Goal: Use online tool/utility: Utilize a website feature to perform a specific function

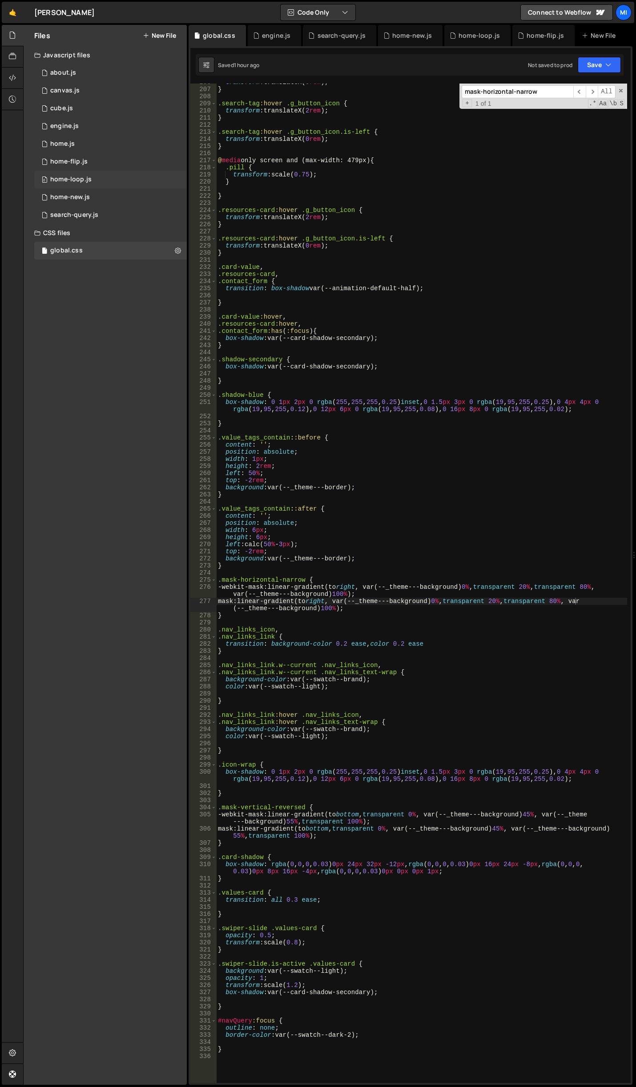
scroll to position [1485, 0]
click at [81, 147] on div "0 home.js 0" at bounding box center [110, 144] width 152 height 18
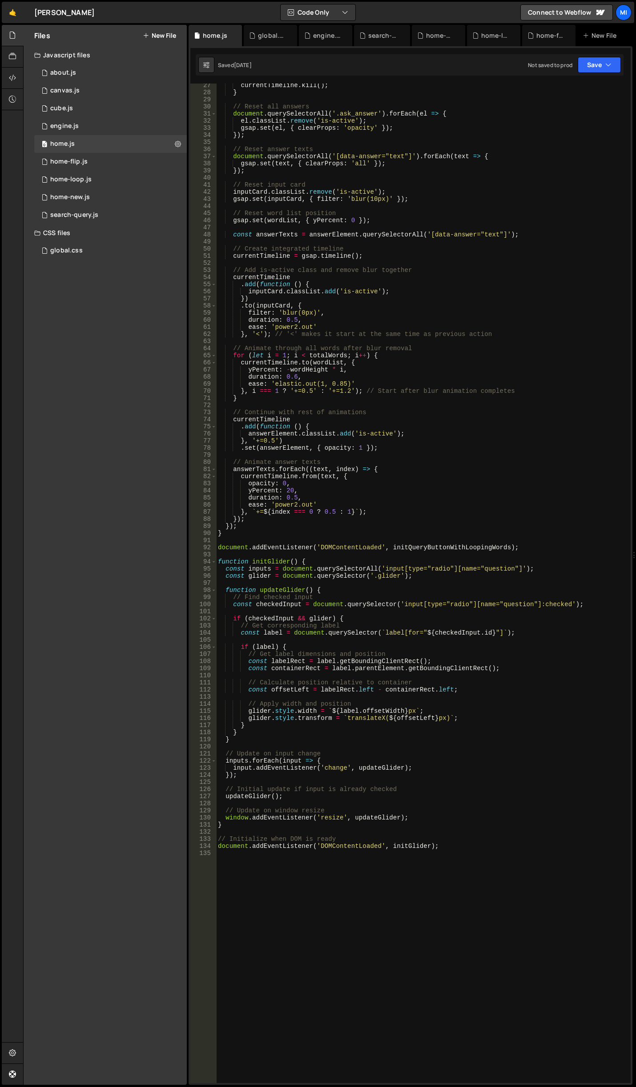
scroll to position [457, 0]
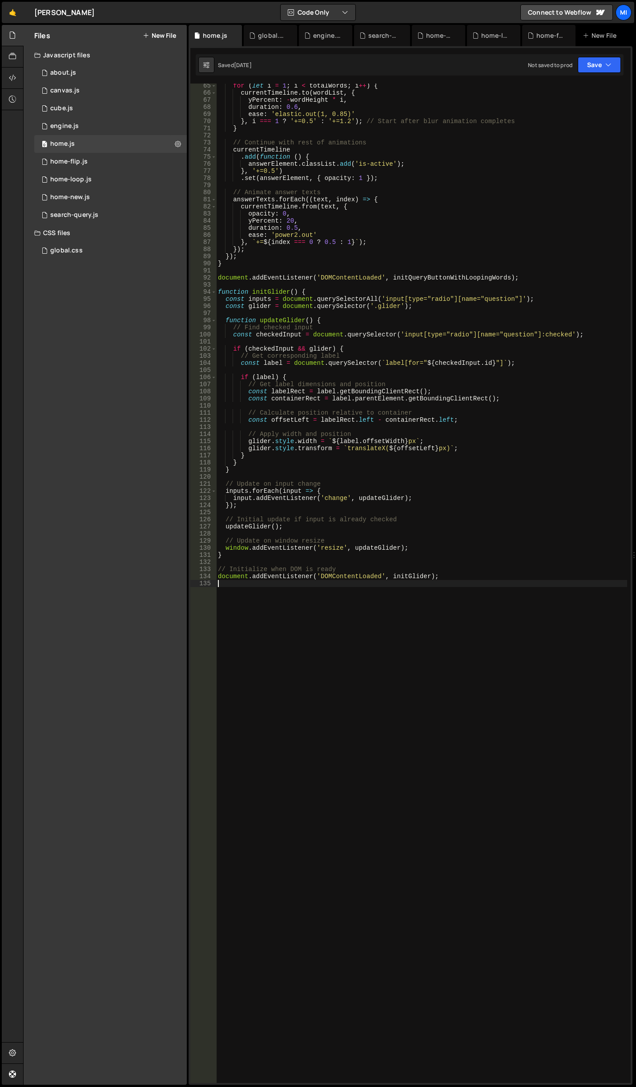
click at [438, 687] on div "for ( let i = 1 ; i < totalWords ; i ++ ) { currentTimeline . to ( wordList , {…" at bounding box center [421, 589] width 411 height 1014
click at [336, 699] on div "for ( let i = 1 ; i < totalWords ; i ++ ) { currentTimeline . to ( wordList , {…" at bounding box center [421, 589] width 411 height 1014
paste textarea "document.addEventListener('DOMContentLoaded', initTypewriterLabels);"
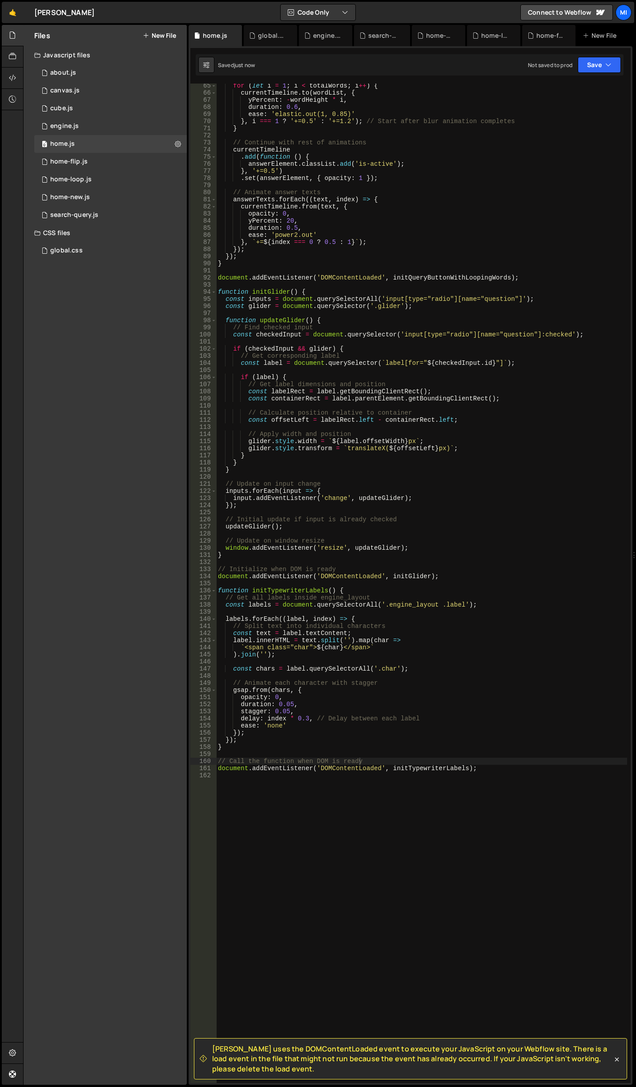
click at [411, 636] on div "for ( let i = 1 ; i < totalWords ; i ++ ) { currentTimeline . to ( wordList , {…" at bounding box center [421, 589] width 411 height 1014
click at [416, 619] on div "for ( let i = 1 ; i < totalWords ; i ++ ) { currentTimeline . to ( wordList , {…" at bounding box center [421, 589] width 411 height 1014
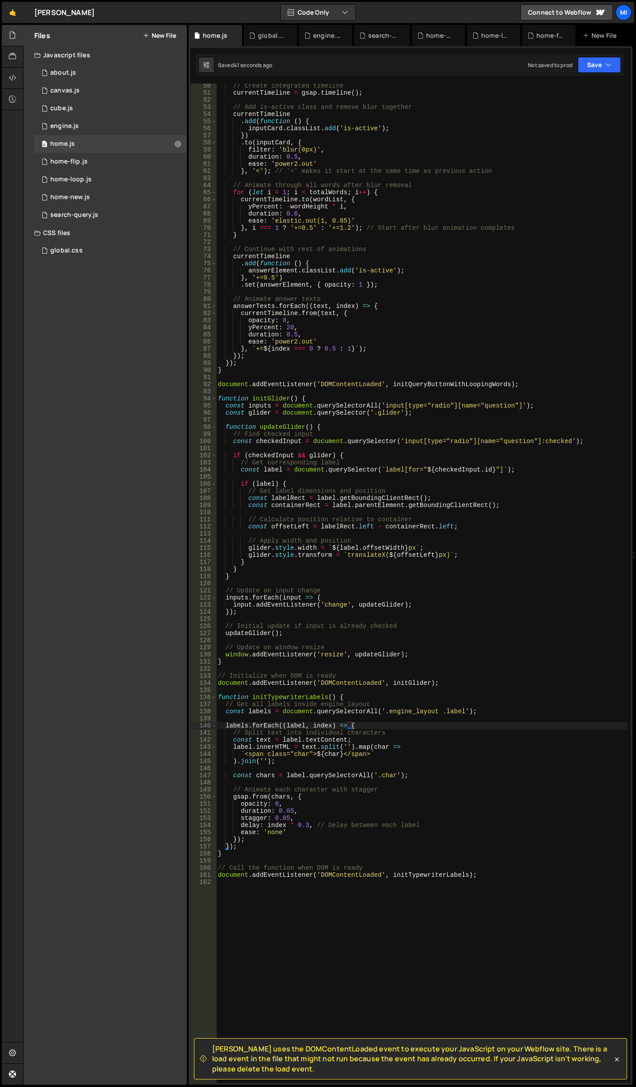
scroll to position [350, 0]
click at [481, 283] on div "// Create integrated timeline currentTimeline = gsap . timeline ( ) ; // Add is…" at bounding box center [421, 589] width 411 height 1014
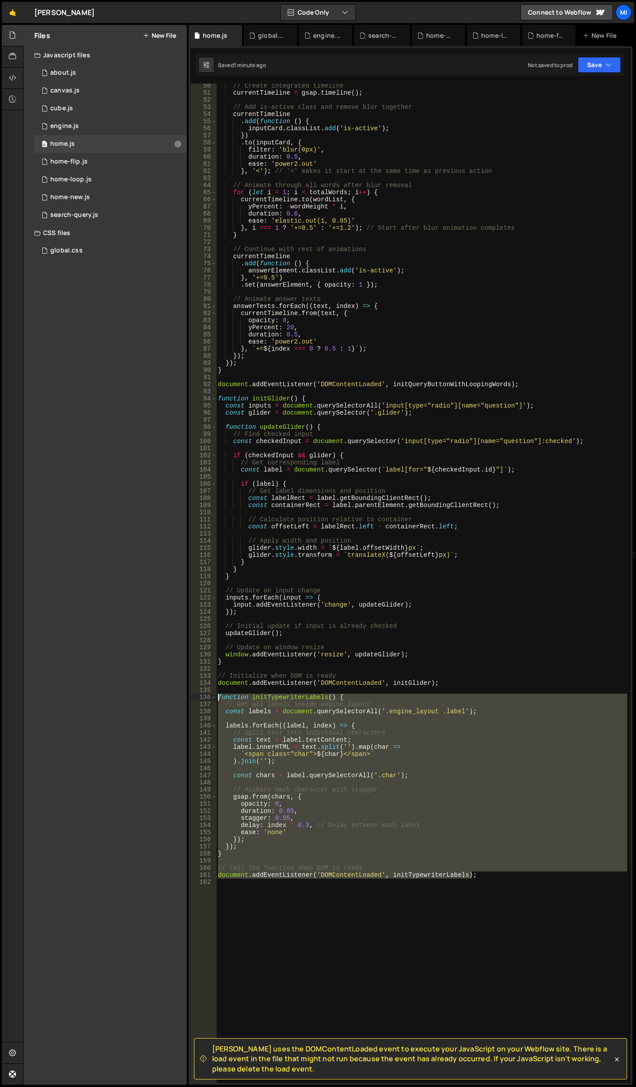
drag, startPoint x: 476, startPoint y: 876, endPoint x: 160, endPoint y: 699, distance: 362.8
click at [160, 699] on div "Files New File Javascript files 0 about.js 0 0 canvas.js 0 0 cube.js 0 0 0 0 0 0" at bounding box center [329, 555] width 613 height 1061
type textarea "function initTypewriterLabels() { // Get all labels inside engine_layout"
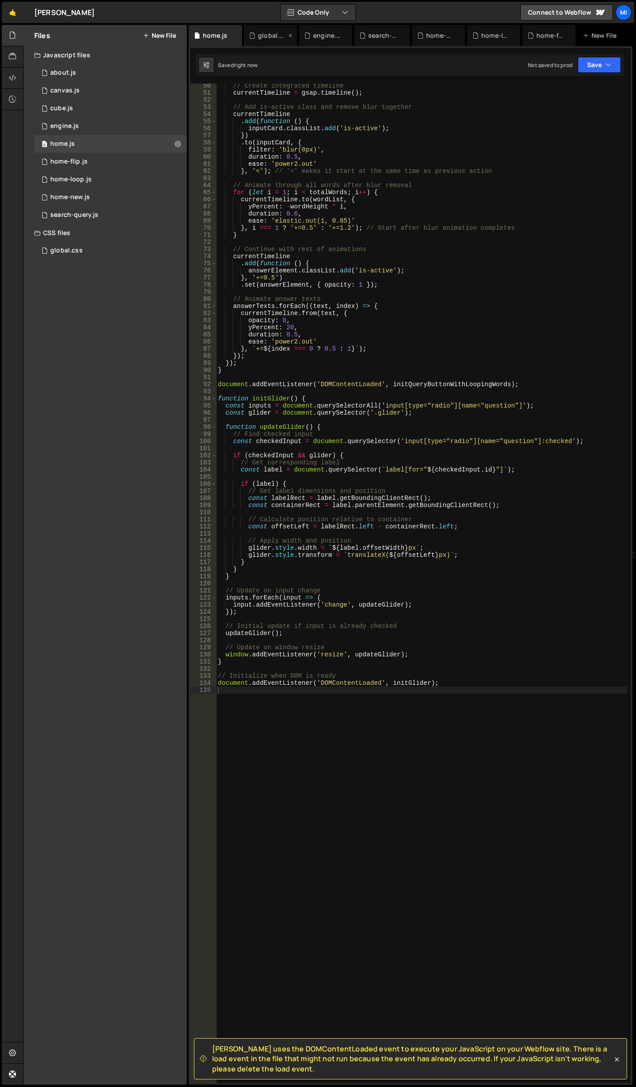
click at [259, 35] on div "global.css" at bounding box center [272, 35] width 28 height 9
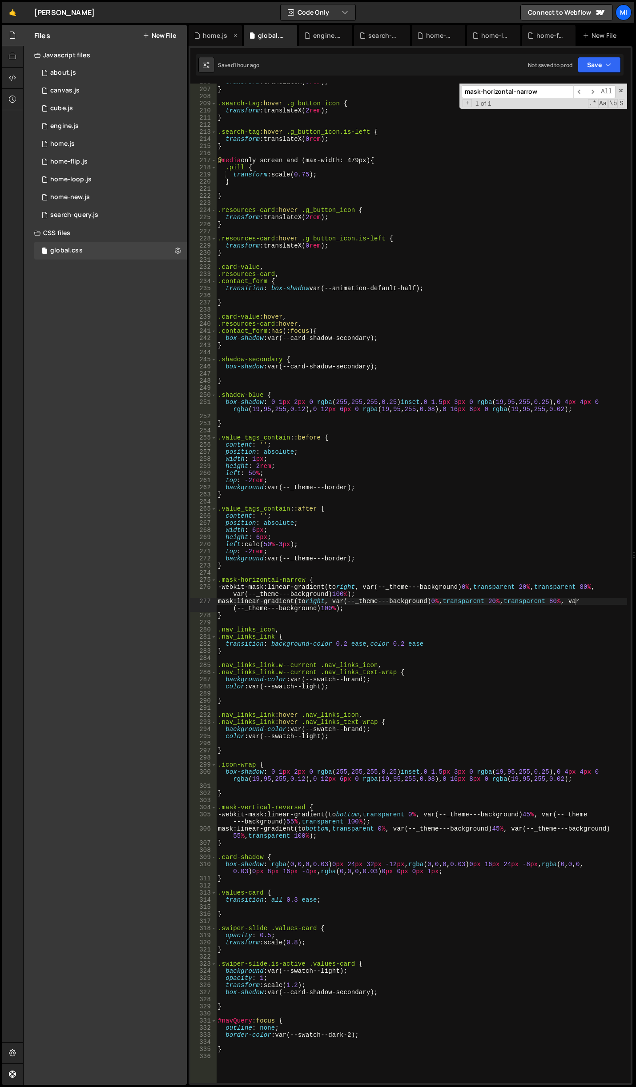
click at [229, 38] on div "home.js" at bounding box center [212, 35] width 37 height 9
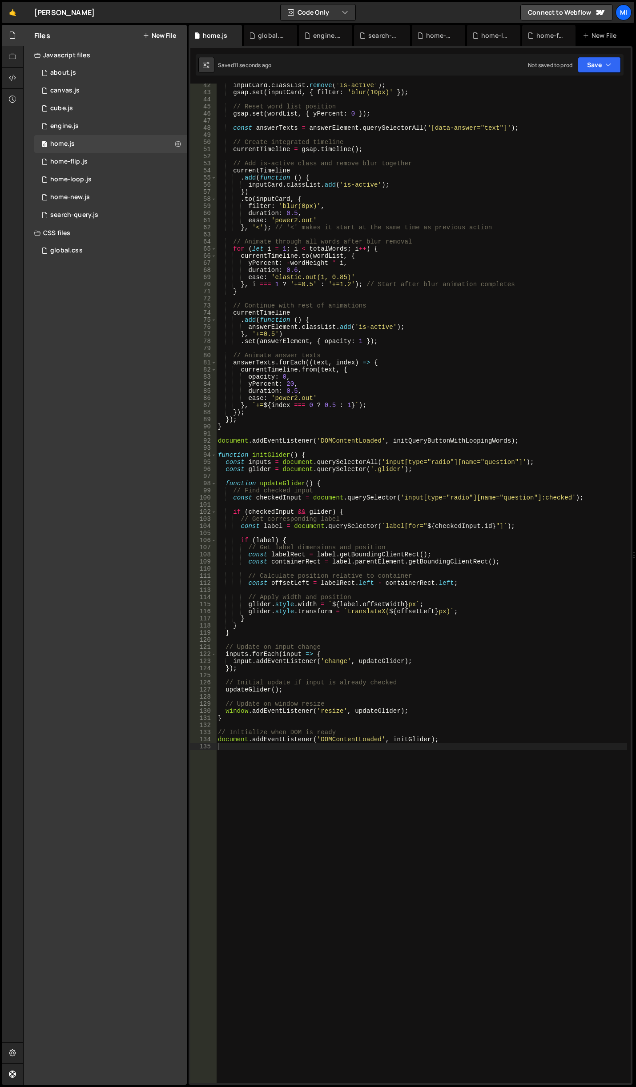
scroll to position [320, 0]
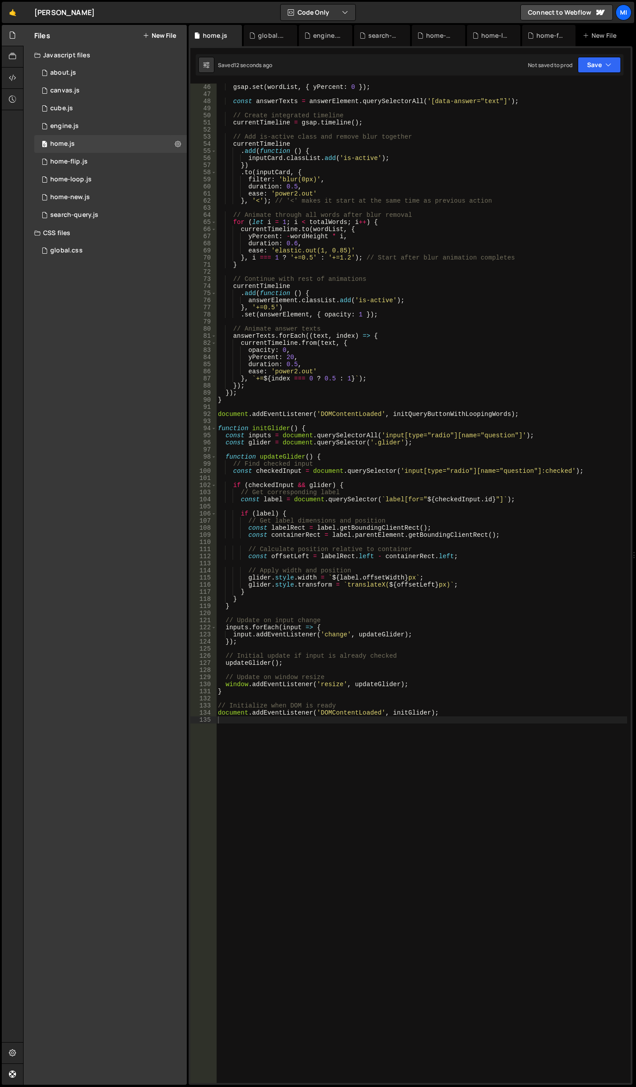
click at [355, 753] on div "gsap . set ( wordList , { yPercent : 0 }) ; const answerTexts = answerElement .…" at bounding box center [421, 591] width 411 height 1014
paste textarea "document.addEventListener('DOMContentLoaded', initTypewriterLabels);"
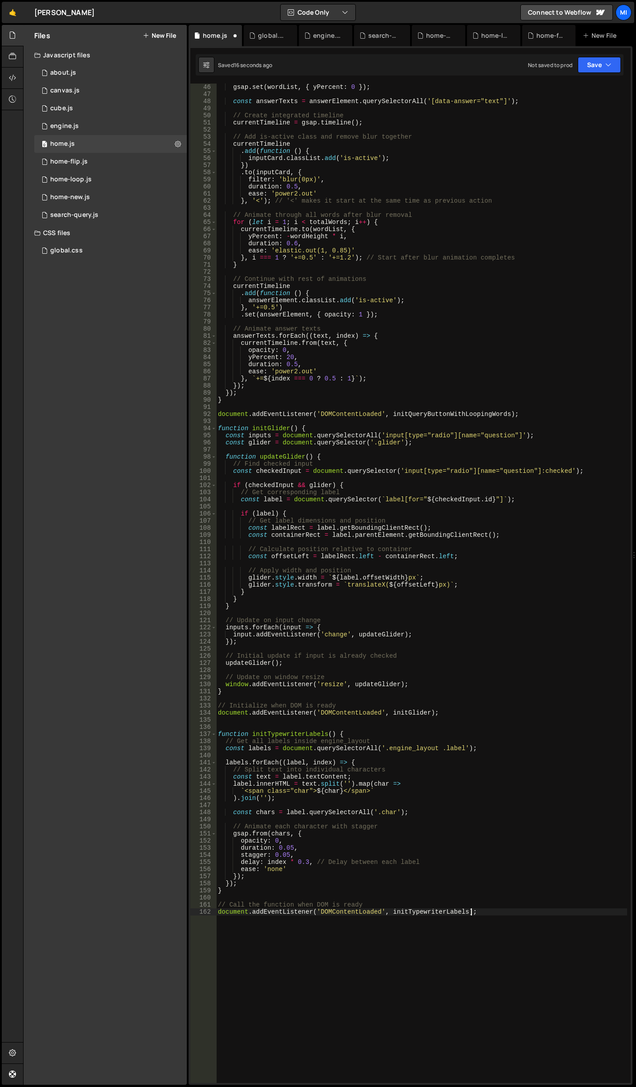
type textarea "document.addEventListener('DOMContentLoaded', initTypewriterLabels);"
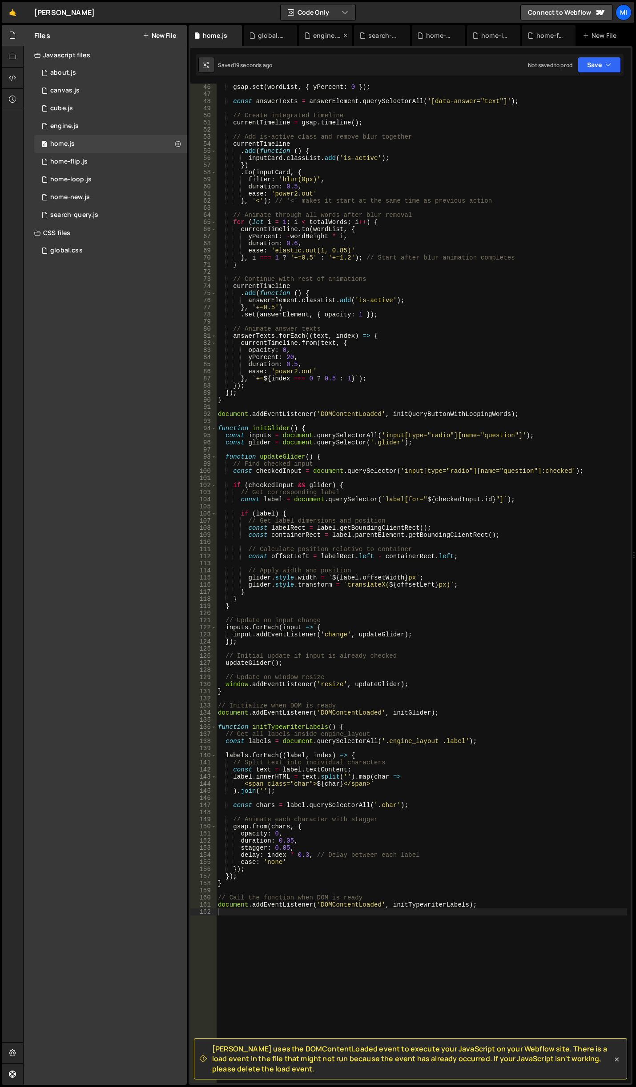
click at [316, 35] on div "engine.js" at bounding box center [327, 35] width 28 height 9
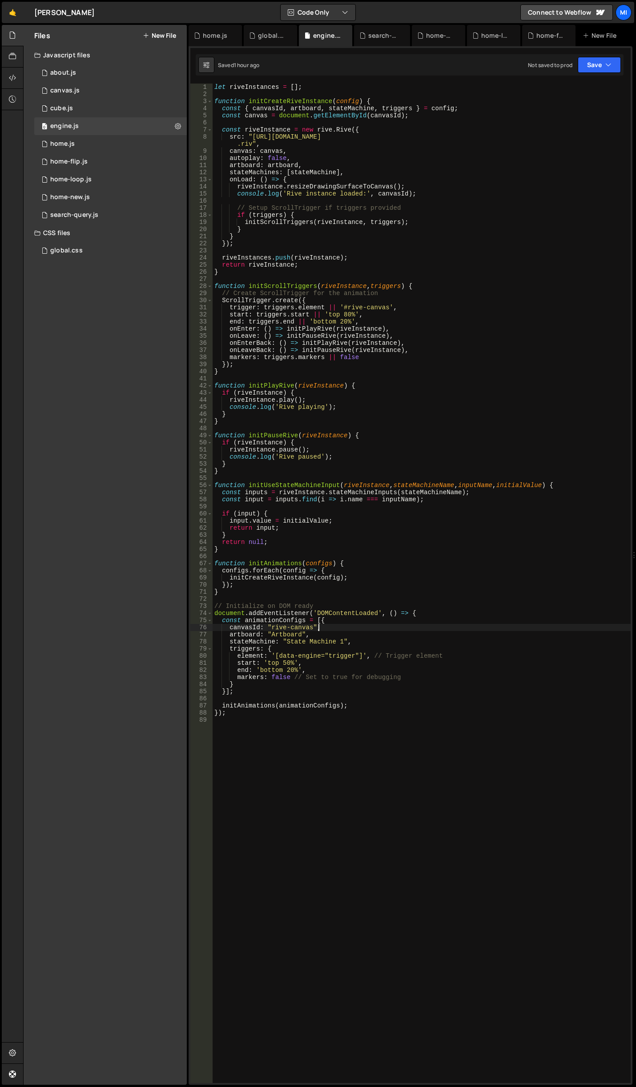
click at [429, 626] on div "let riveInstances = [ ] ; function initCreateRiveInstance ( config ) { const { …" at bounding box center [421, 591] width 418 height 1014
click at [344, 614] on div "let riveInstances = [ ] ; function initCreateRiveInstance ( config ) { const { …" at bounding box center [421, 591] width 418 height 1014
type textarea "document.addEventListener('DOMContentLoaded', () => {"
click at [213, 36] on div "home.js" at bounding box center [215, 35] width 24 height 9
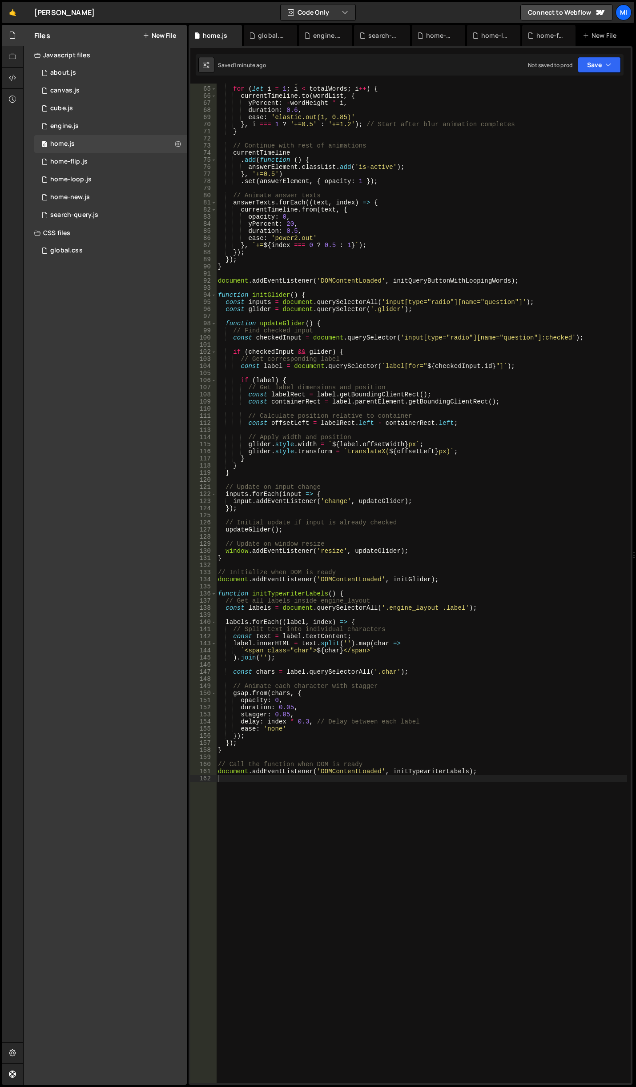
scroll to position [427, 0]
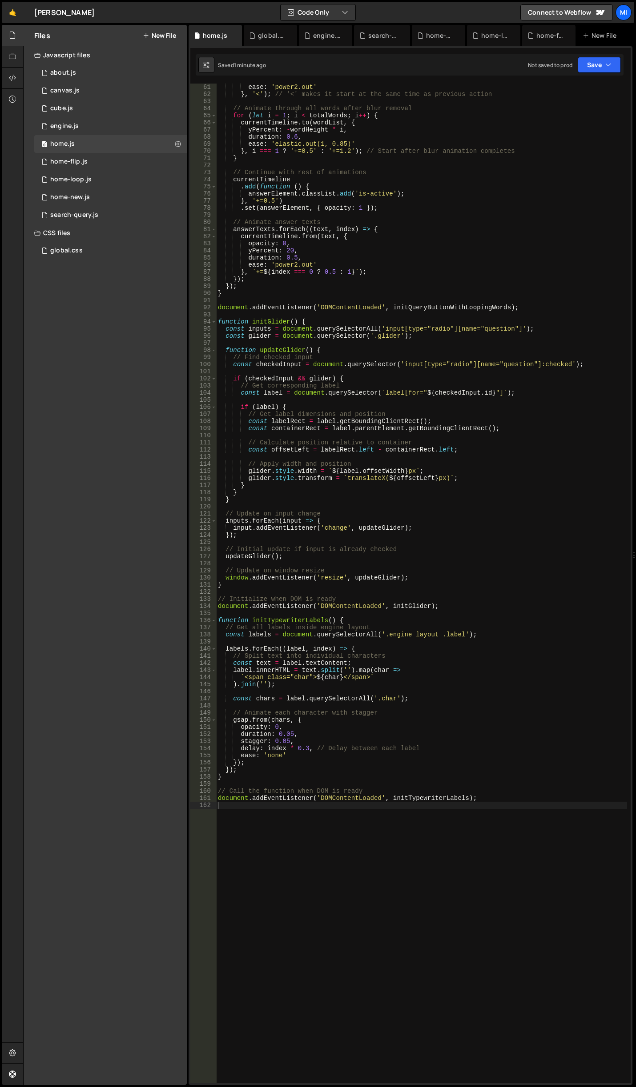
click at [372, 848] on div "ease : 'power2.out' } , '<' ) ; // '<' makes it start at the same time as previ…" at bounding box center [421, 591] width 411 height 1014
click at [399, 687] on div "ease : 'power2.out' } , '<' ) ; // '<' makes it start at the same time as previ…" at bounding box center [421, 591] width 411 height 1014
drag, startPoint x: 230, startPoint y: 671, endPoint x: 327, endPoint y: 677, distance: 96.6
click at [330, 674] on div "ease : 'power2.out' } , '<' ) ; // '<' makes it start at the same time as previ…" at bounding box center [421, 591] width 411 height 1014
type textarea "label.innerHTML = text.split('').map(char => `<span class="char">${char}</span>`"
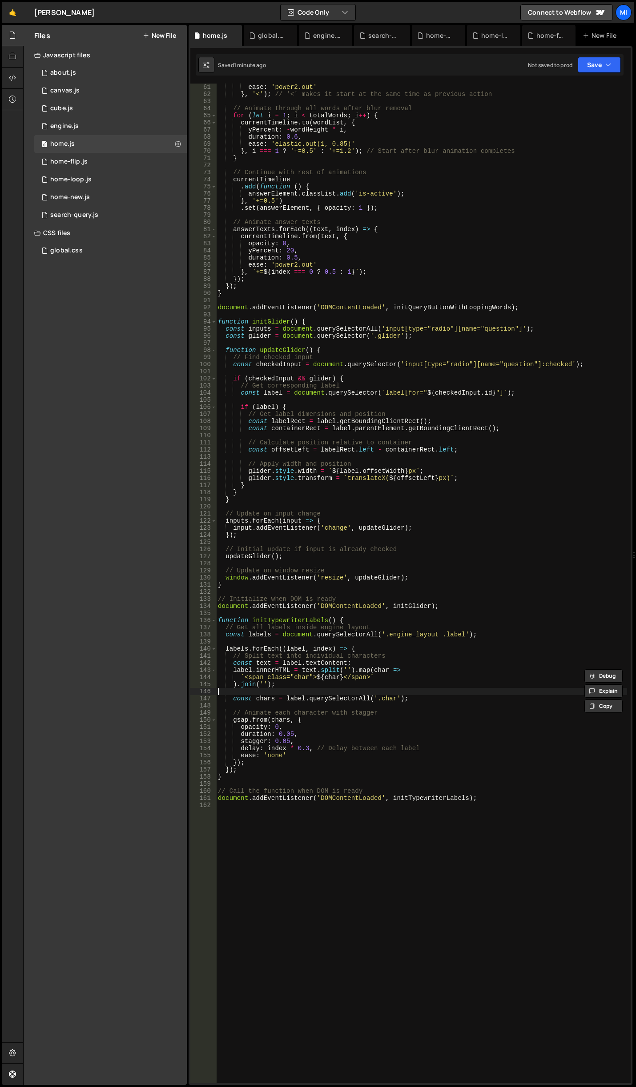
click at [274, 689] on div "ease : 'power2.out' } , '<' ) ; // '<' makes it start at the same time as previ…" at bounding box center [421, 591] width 411 height 1014
click at [275, 687] on div "ease : 'power2.out' } , '<' ) ; // '<' makes it start at the same time as previ…" at bounding box center [421, 591] width 411 height 1014
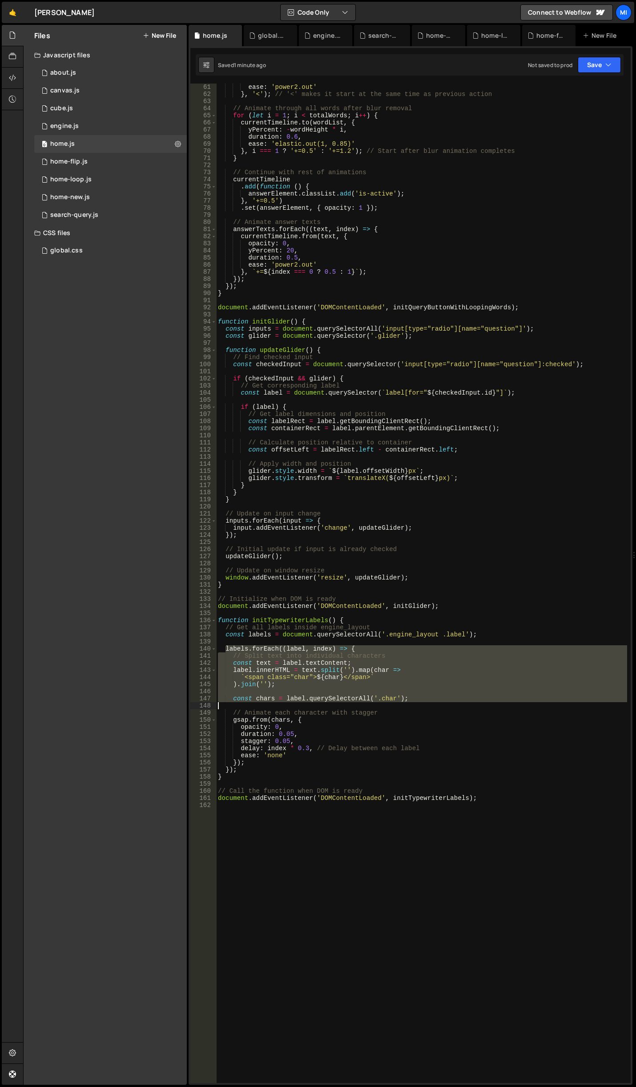
drag, startPoint x: 224, startPoint y: 647, endPoint x: 416, endPoint y: 706, distance: 200.8
click at [416, 706] on div "ease : 'power2.out' } , '<' ) ; // '<' makes it start at the same time as previ…" at bounding box center [421, 591] width 411 height 1014
type textarea "const chars = label.querySelectorAll('.char');"
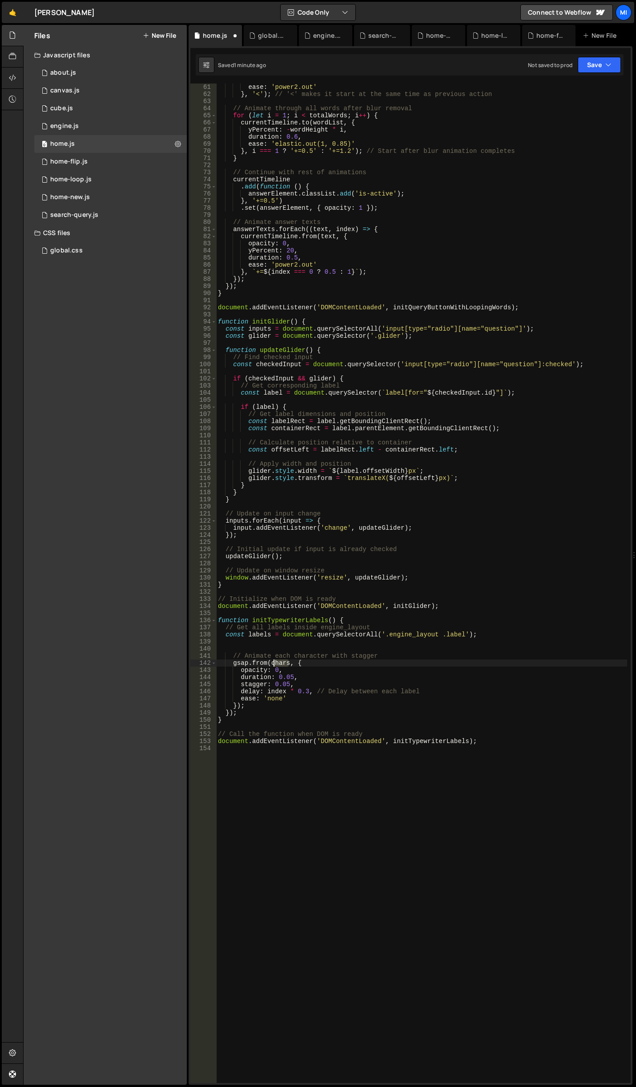
drag, startPoint x: 288, startPoint y: 664, endPoint x: 273, endPoint y: 664, distance: 14.2
click at [273, 664] on div "ease : 'power2.out' } , '<' ) ; // '<' makes it start at the same time as previ…" at bounding box center [421, 591] width 411 height 1014
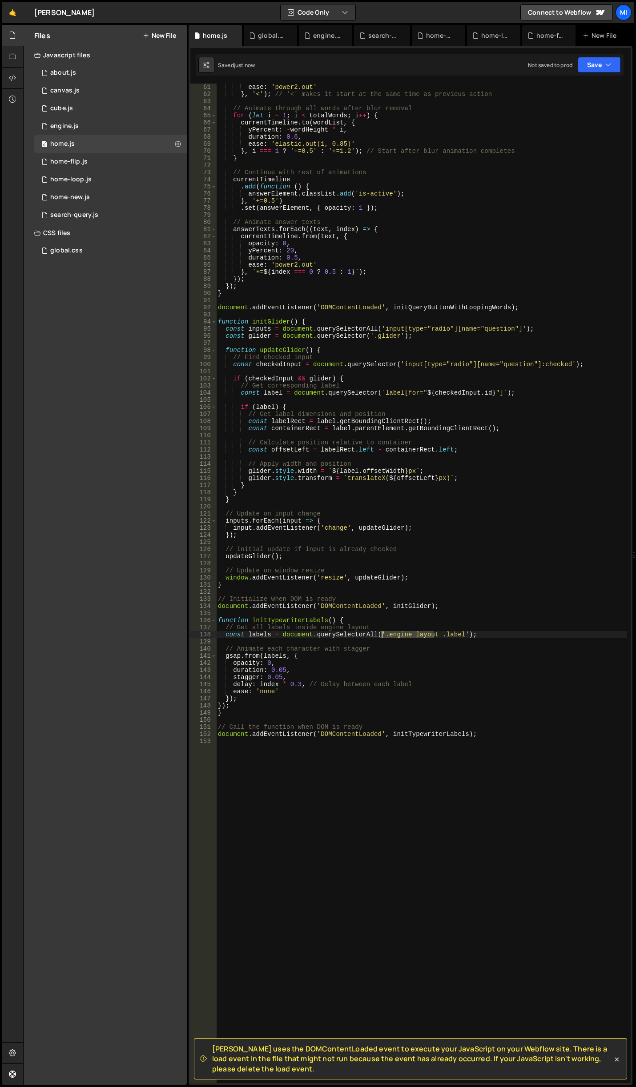
drag, startPoint x: 435, startPoint y: 637, endPoint x: 382, endPoint y: 637, distance: 52.9
click at [382, 637] on div "ease : 'power2.out' } , '<' ) ; // '<' makes it start at the same time as previ…" at bounding box center [421, 591] width 411 height 1014
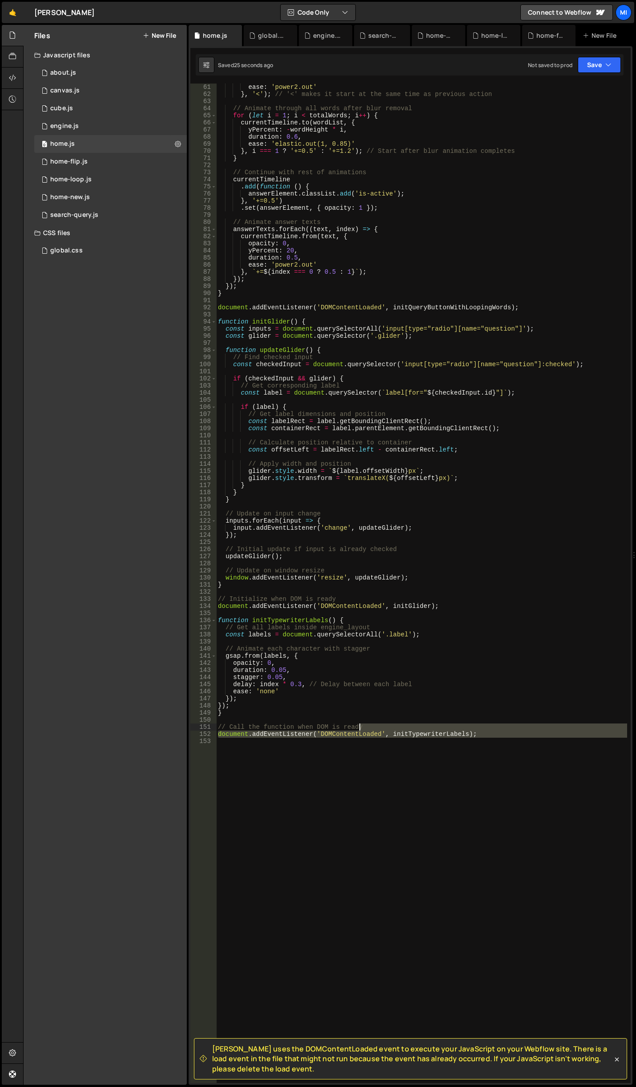
drag, startPoint x: 504, startPoint y: 793, endPoint x: 230, endPoint y: 658, distance: 305.3
click at [230, 658] on div "ease : 'power2.out' } , '<' ) ; // '<' makes it start at the same time as previ…" at bounding box center [421, 591] width 411 height 1014
type textarea "gsap.from(labels, { opacity: 0,"
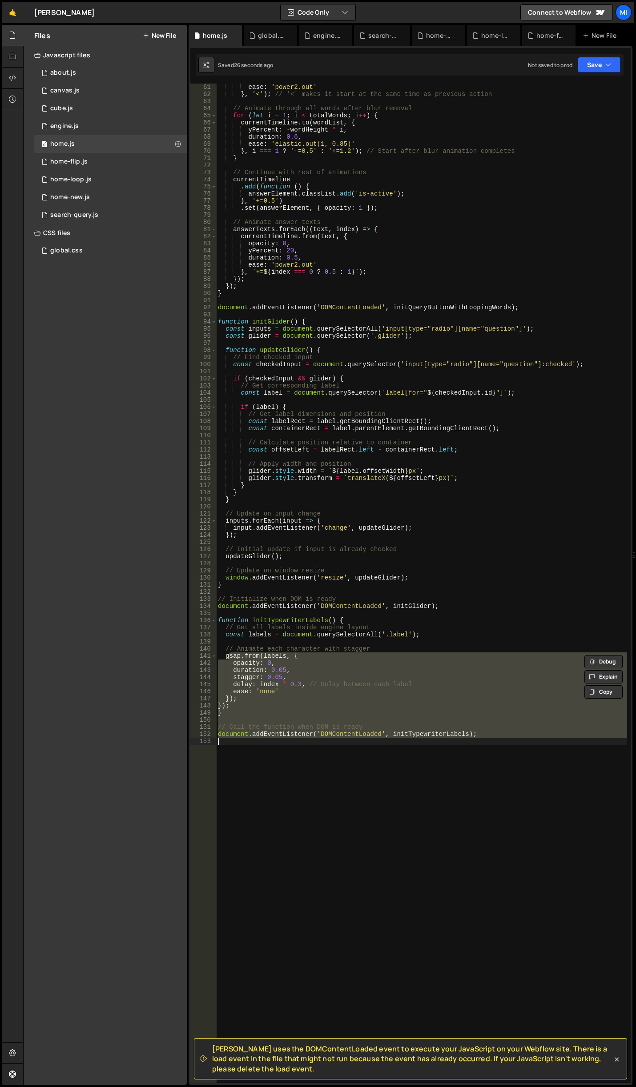
scroll to position [0, 0]
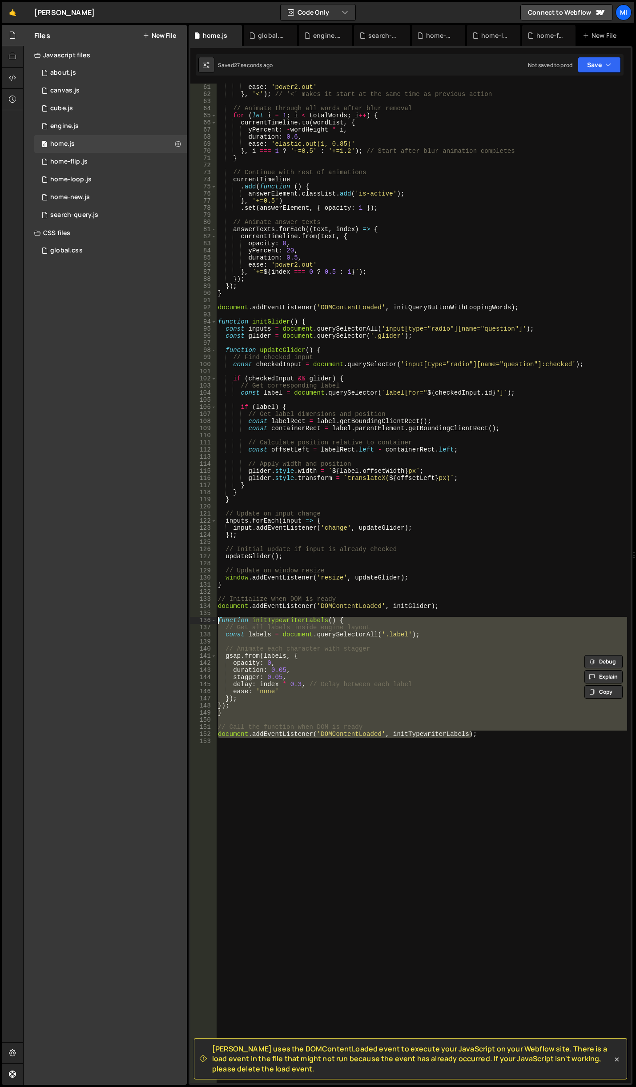
drag, startPoint x: 481, startPoint y: 736, endPoint x: 148, endPoint y: 620, distance: 351.9
click at [148, 620] on div "Files New File Javascript files 0 about.js 0 0 canvas.js 0 0 cube.js 0 0 0 0 0 0" at bounding box center [329, 555] width 613 height 1061
type textarea "function initTypewriterLabels() { // Get all labels inside engine_layout"
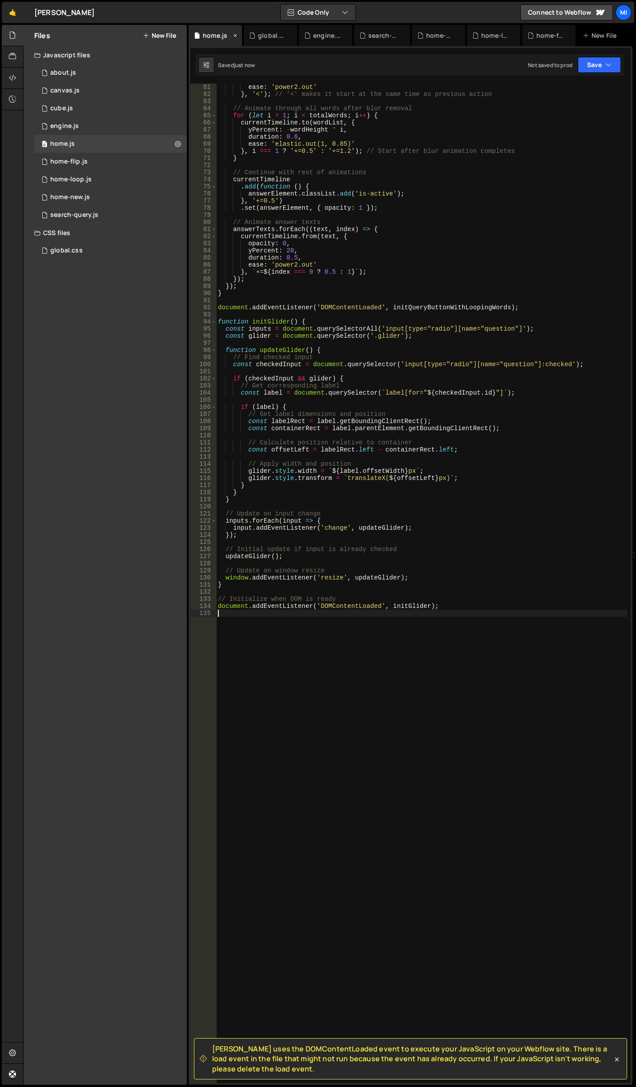
click at [233, 37] on icon at bounding box center [235, 35] width 6 height 9
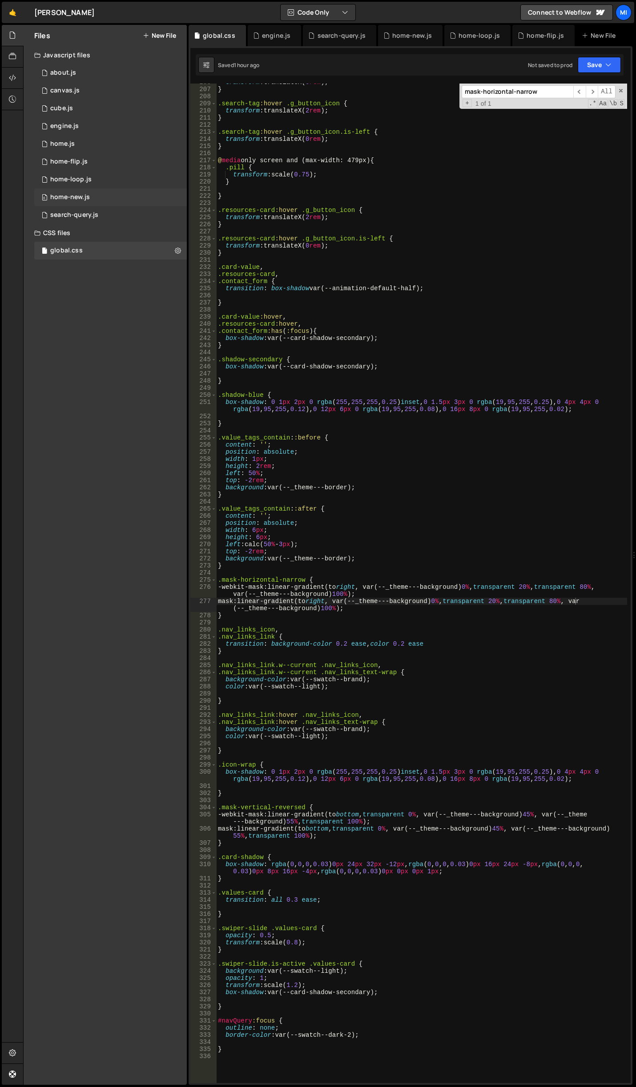
click at [83, 192] on div "0 home-new.js 0" at bounding box center [110, 197] width 152 height 18
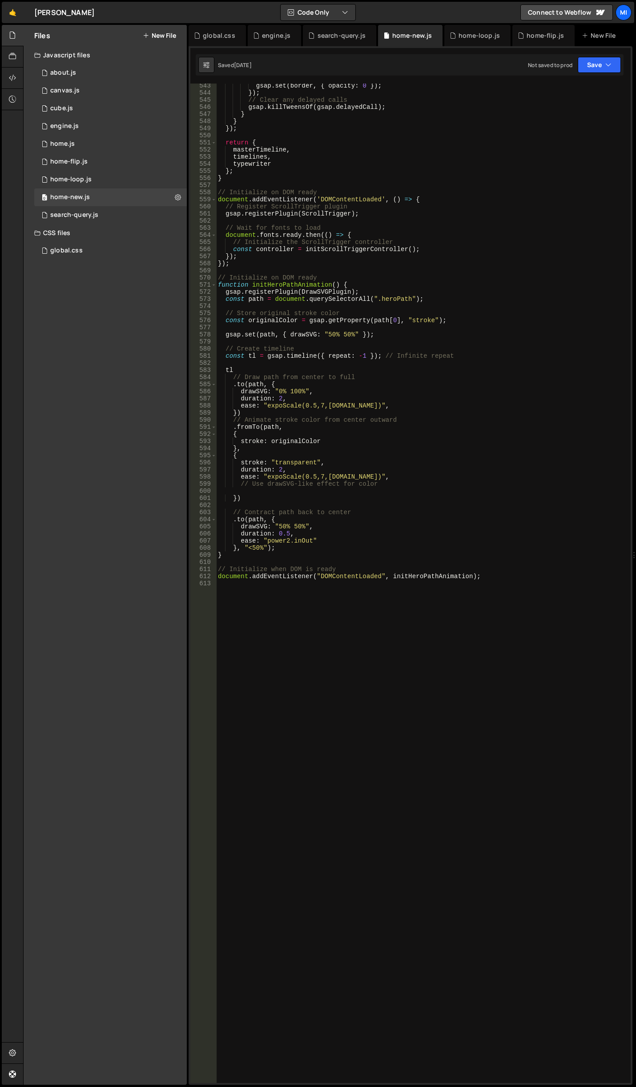
click at [308, 725] on div "gsap . set ( border , { opacity : 0 }) ; }) ; // Clear any delayed calls gsap .…" at bounding box center [421, 589] width 411 height 1014
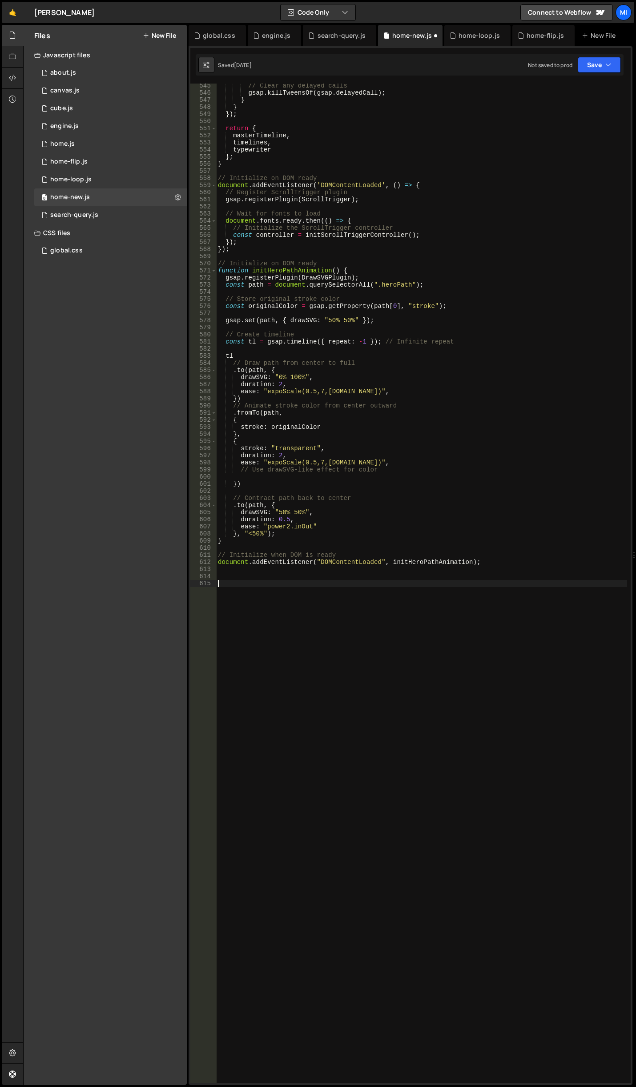
scroll to position [3892, 0]
paste textarea "document.addEventListener('DOMContentLoaded', initTypewriterLabels);"
type textarea "document.addEventListener('DOMContentLoaded', initTypewriterLabels);"
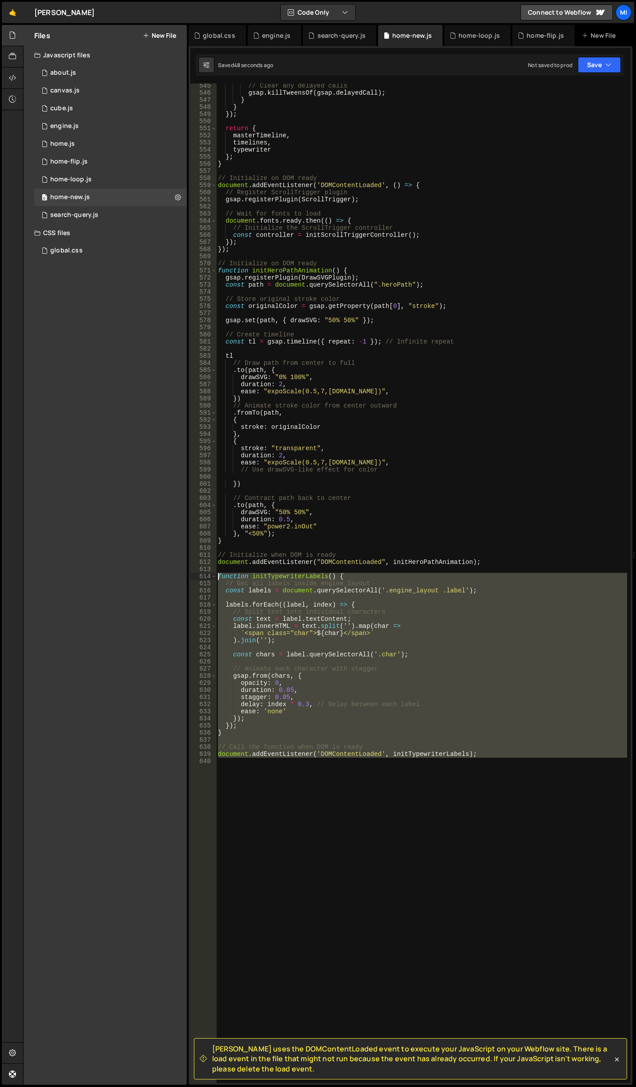
drag, startPoint x: 509, startPoint y: 766, endPoint x: 211, endPoint y: 577, distance: 353.4
click at [211, 577] on div "545 546 547 548 549 550 551 552 553 554 555 556 557 558 559 560 561 562 563 564…" at bounding box center [410, 584] width 440 height 1000
paste textarea "document.addEventListener('DOMContentLoaded', initTypewriterLabels);"
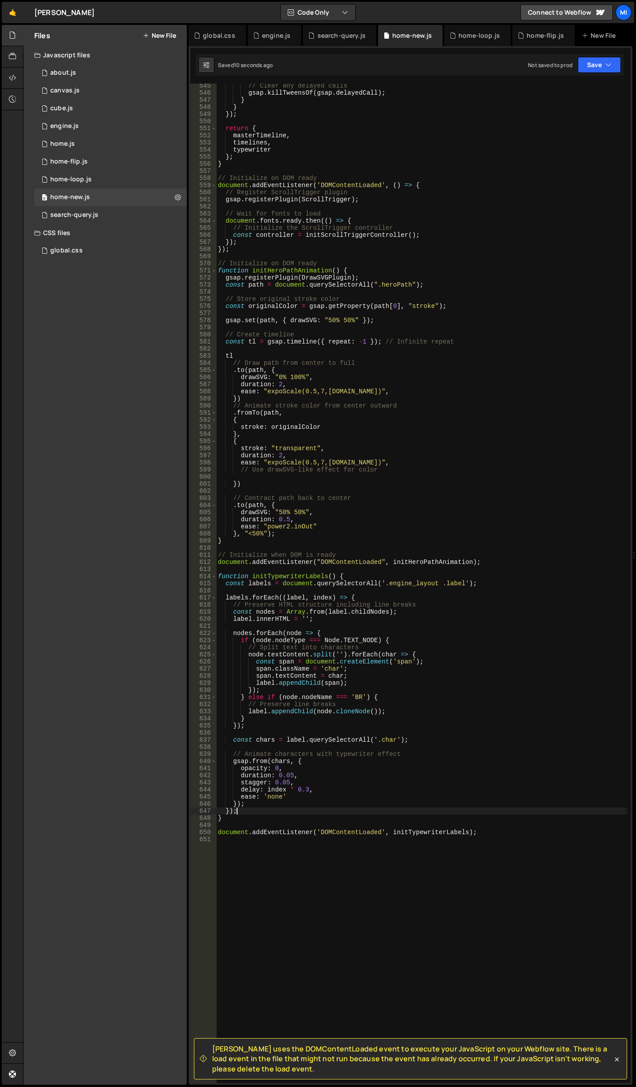
click at [380, 808] on div "// Clear any delayed calls gsap . killTweensOf ( gsap . delayedCall ) ; } } }) …" at bounding box center [421, 589] width 411 height 1014
click at [285, 784] on div "// Clear any delayed calls gsap . killTweensOf ( gsap . delayedCall ) ; } } }) …" at bounding box center [421, 589] width 411 height 1014
type textarea "stagger: 0.03,"
